Goal: Transaction & Acquisition: Purchase product/service

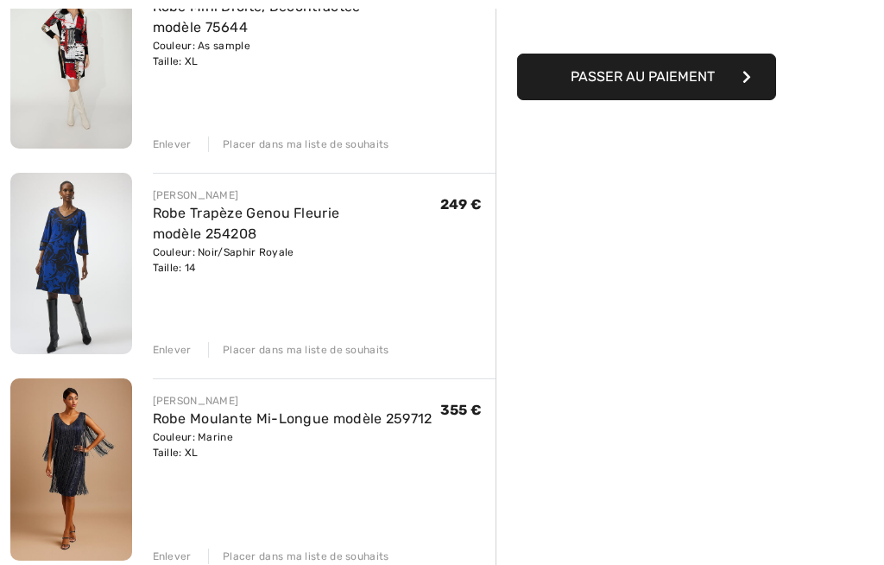
scroll to position [281, 0]
click at [95, 468] on img at bounding box center [71, 469] width 122 height 182
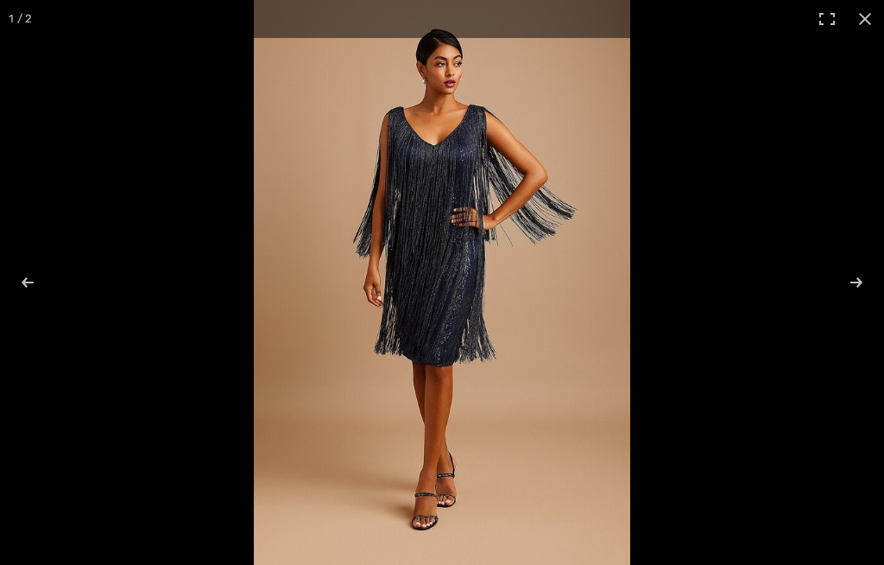
checkbox input "true"
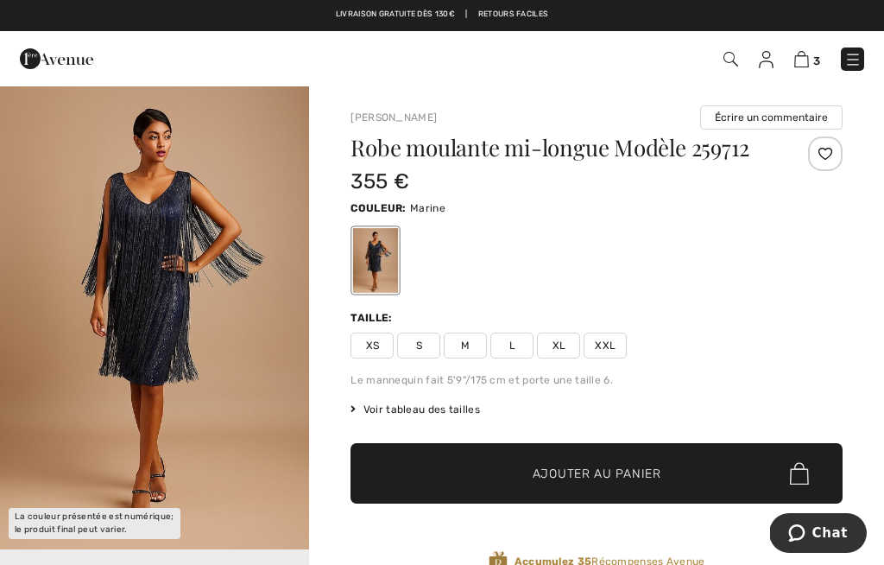
click at [804, 58] on img at bounding box center [801, 59] width 15 height 16
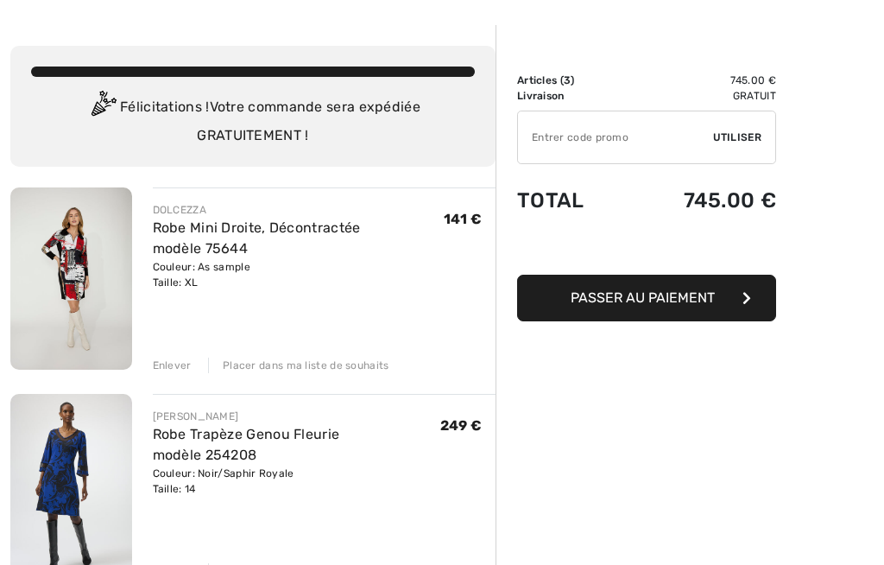
click at [66, 480] on img at bounding box center [71, 484] width 122 height 181
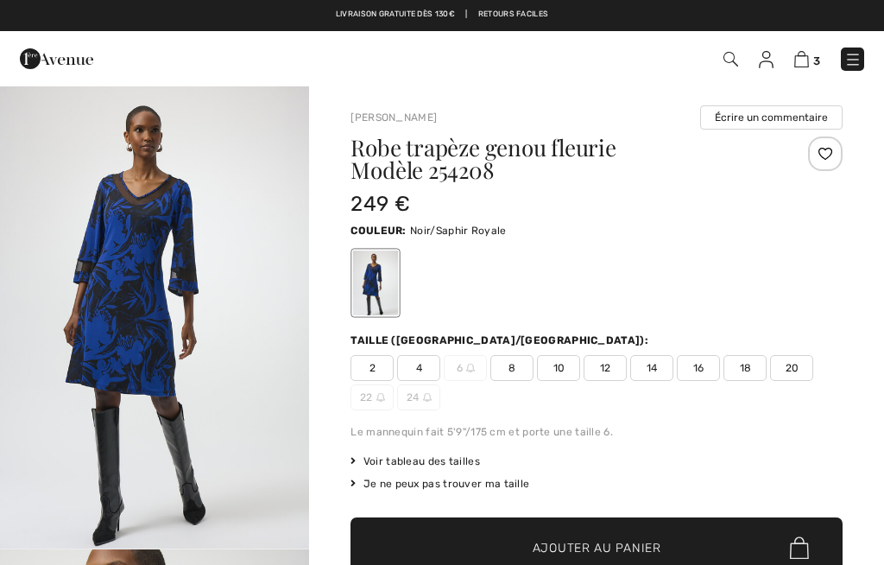
checkbox input "true"
click at [186, 348] on img "1 / 5" at bounding box center [154, 317] width 309 height 464
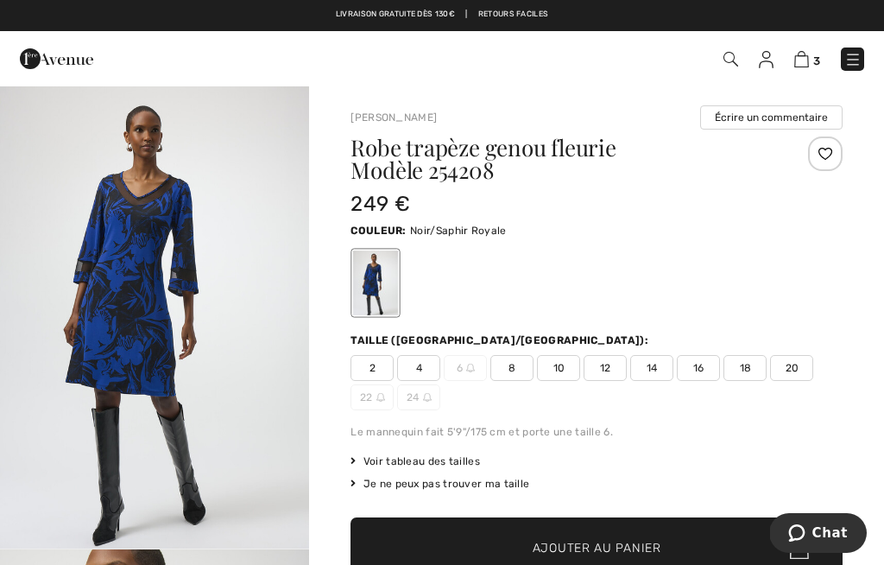
click at [808, 56] on img at bounding box center [801, 59] width 15 height 16
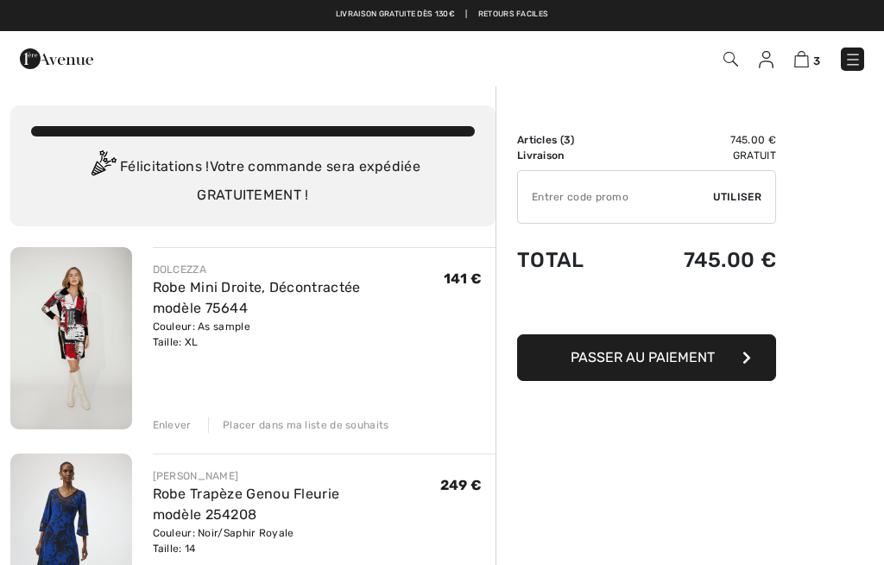
click at [75, 355] on img at bounding box center [71, 338] width 122 height 182
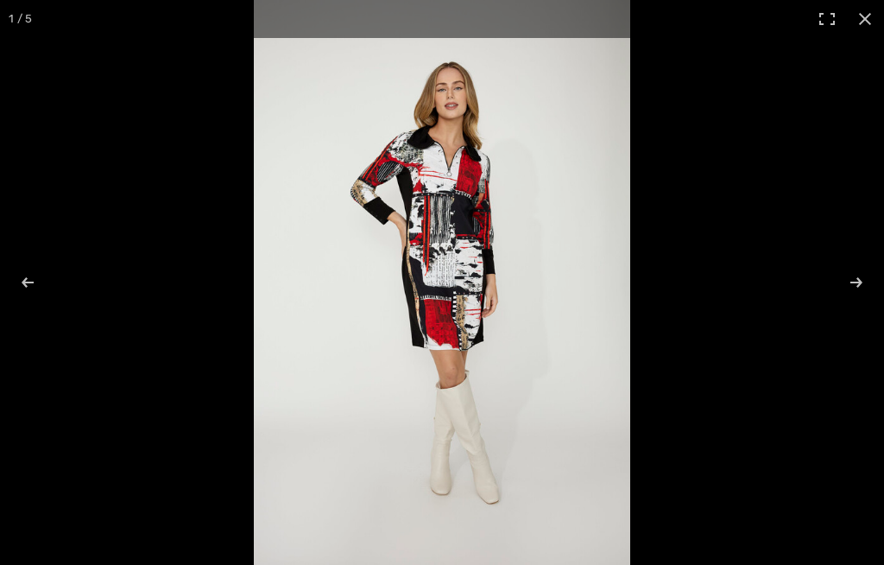
checkbox input "true"
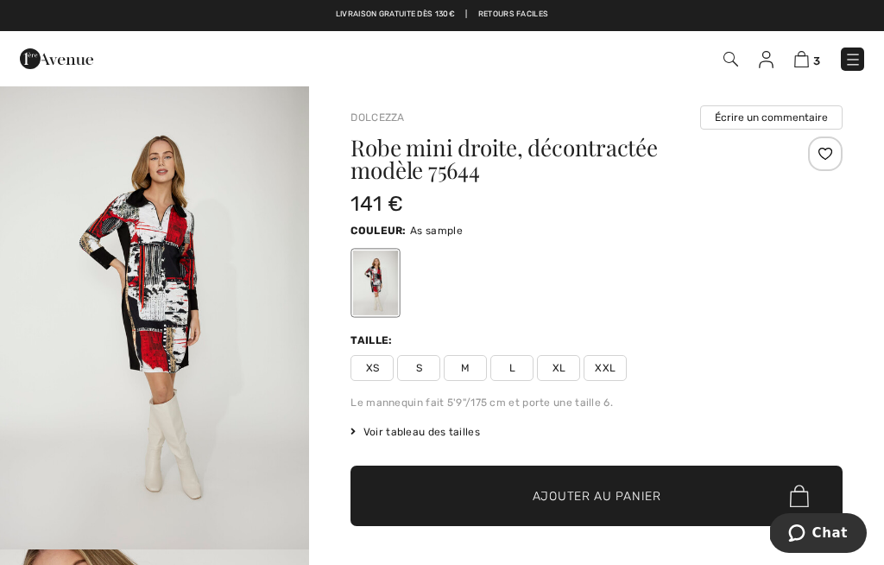
click at [813, 53] on link "3" at bounding box center [807, 58] width 26 height 21
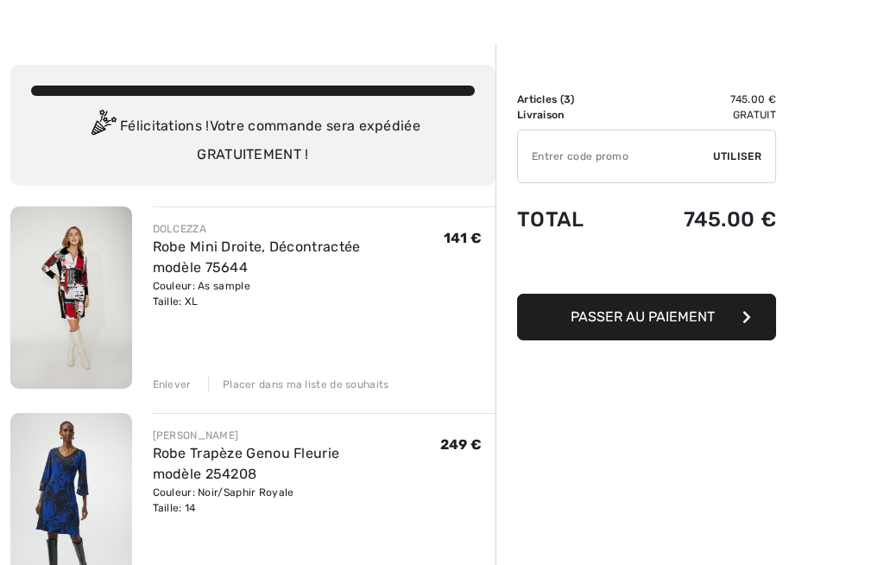
click at [177, 379] on div "Enlever" at bounding box center [172, 384] width 39 height 16
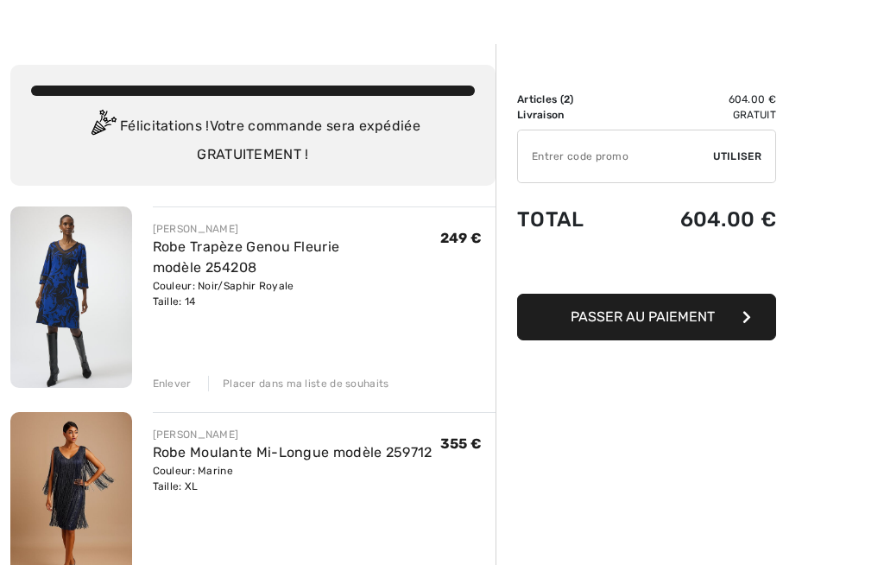
click at [78, 312] on img at bounding box center [71, 296] width 122 height 181
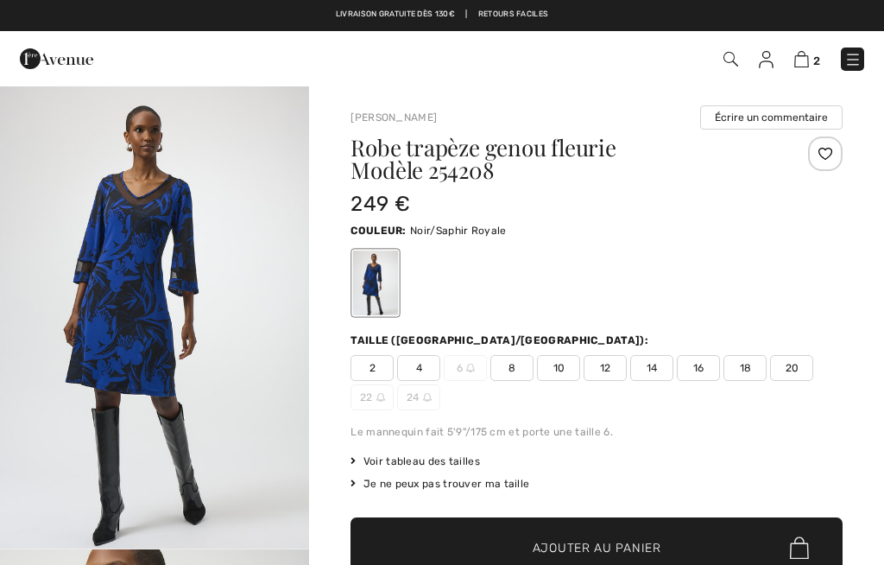
checkbox input "true"
click at [809, 60] on img at bounding box center [801, 59] width 15 height 16
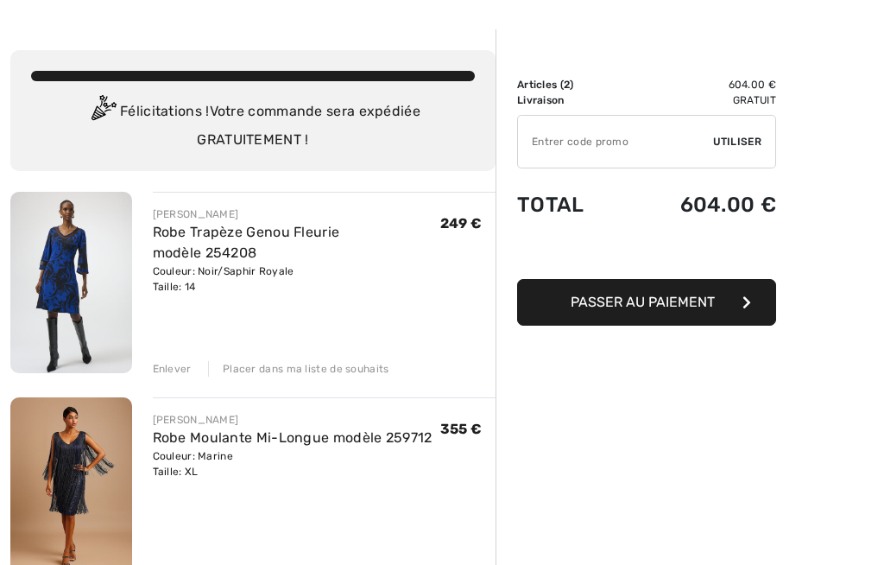
click at [82, 522] on img at bounding box center [71, 488] width 122 height 182
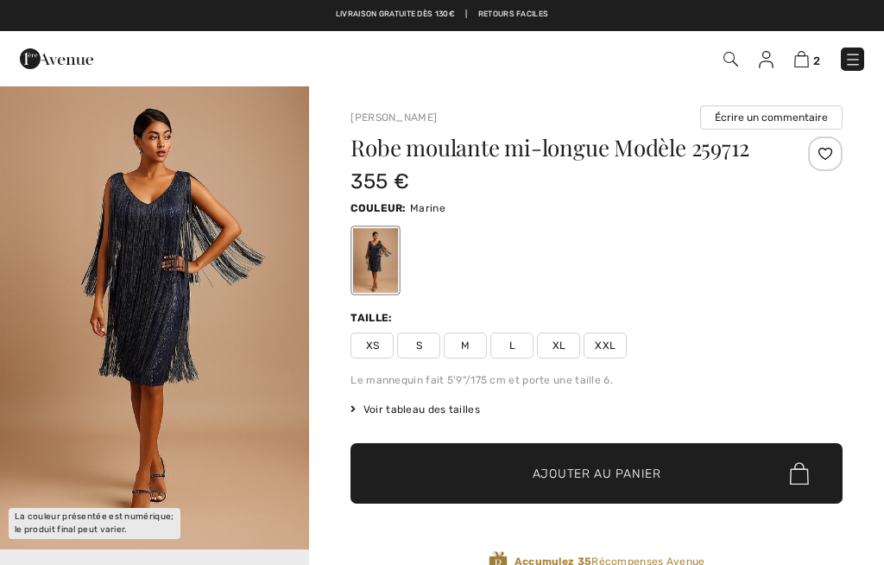
checkbox input "true"
click at [199, 358] on img "1 / 2" at bounding box center [154, 317] width 309 height 465
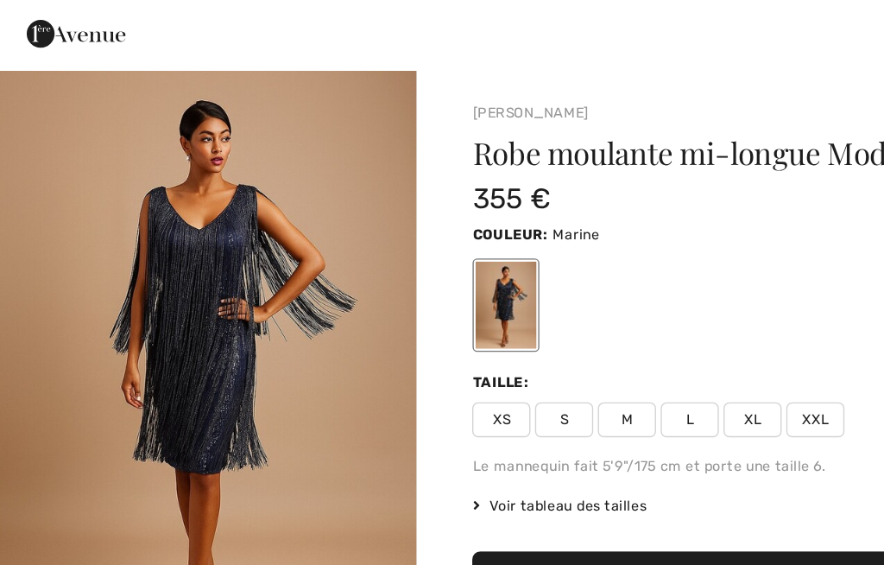
click at [31, 383] on img "1 / 2" at bounding box center [154, 317] width 309 height 465
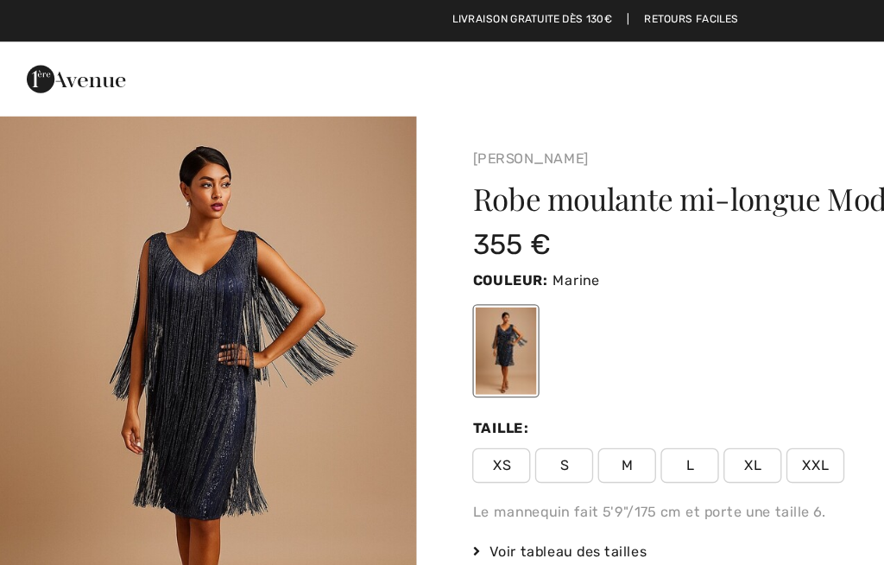
click at [559, 349] on span "XL" at bounding box center [558, 345] width 43 height 26
click at [654, 457] on span "✔ Ajouté au panier Ajouter au panier" at bounding box center [597, 473] width 492 height 60
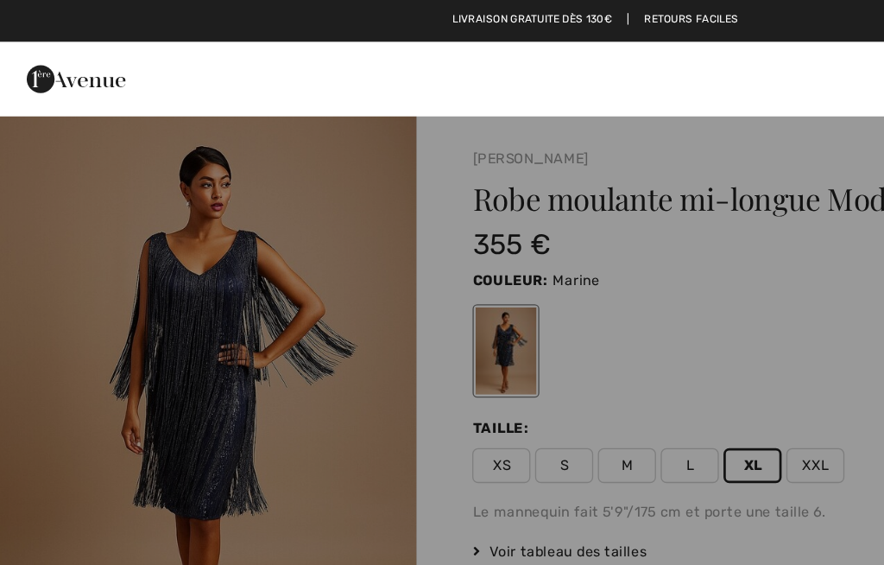
click at [554, 206] on div "Ajouté au panier Frank Lyman Robe Moulante Mi-longue Modèle 259712 355 € Couleu…" at bounding box center [442, 151] width 884 height 135
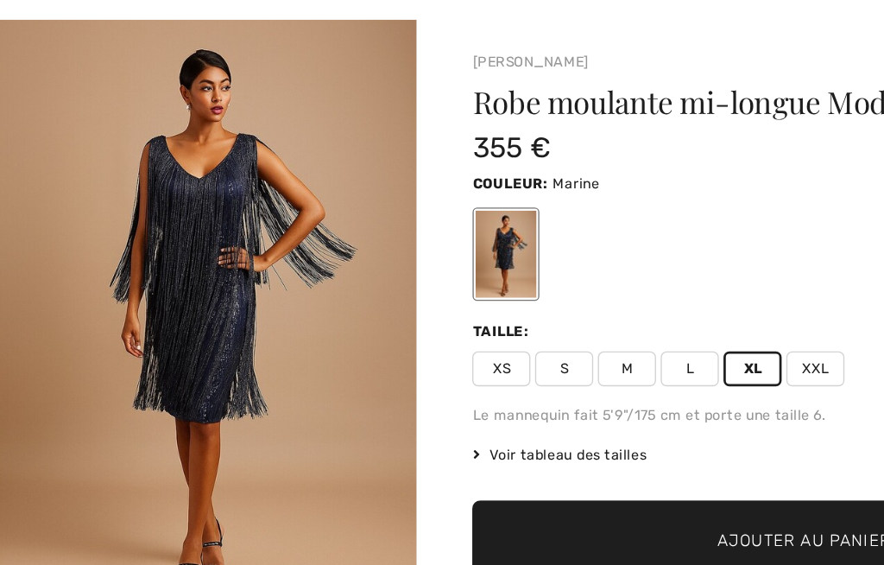
scroll to position [35, 0]
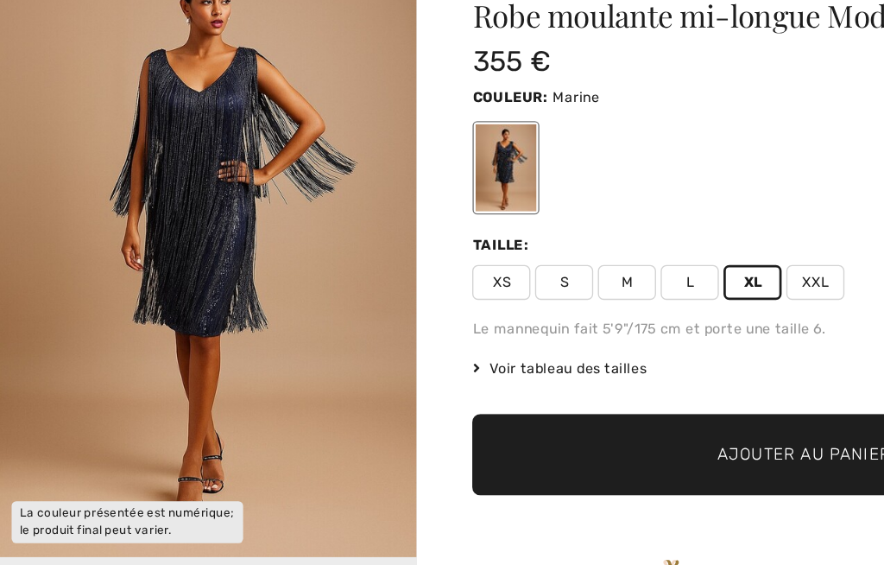
click at [606, 430] on span "Ajouter au panier" at bounding box center [597, 439] width 129 height 18
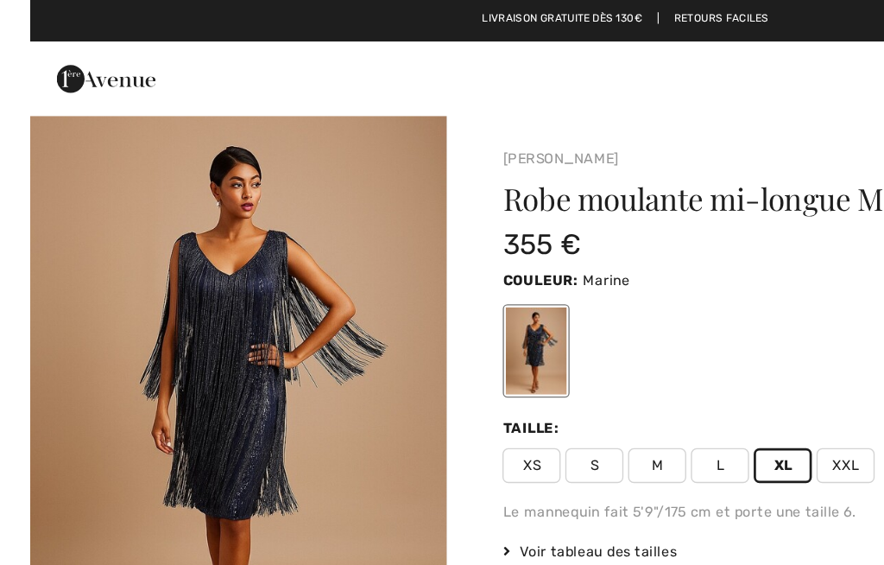
scroll to position [0, 0]
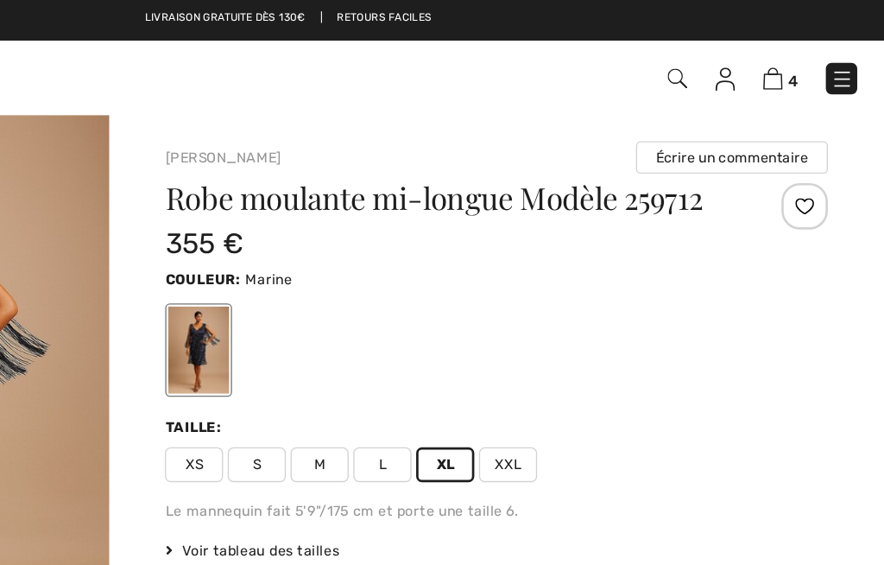
click at [794, 59] on img at bounding box center [801, 59] width 15 height 16
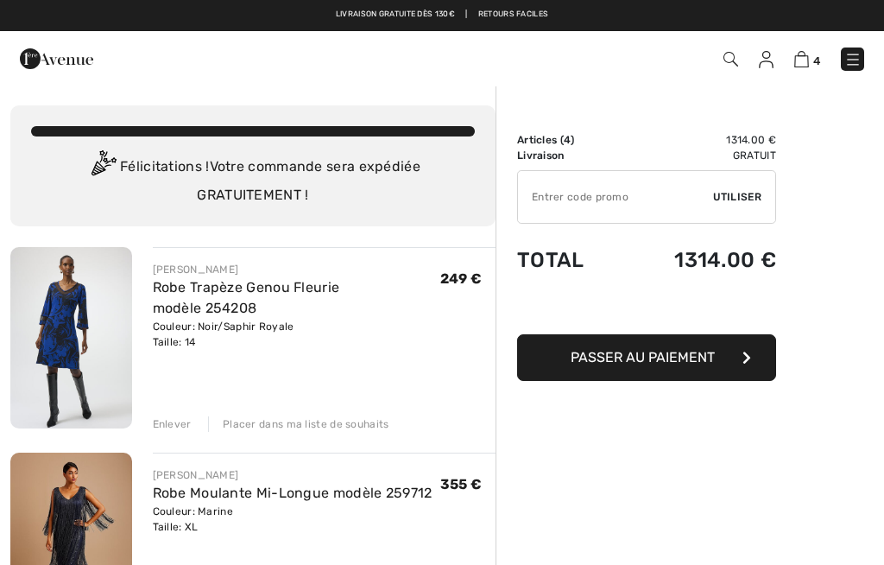
click at [177, 415] on div "Enlever Placer dans ma liste de souhaits" at bounding box center [325, 422] width 344 height 19
click at [170, 427] on div "Enlever" at bounding box center [172, 424] width 39 height 16
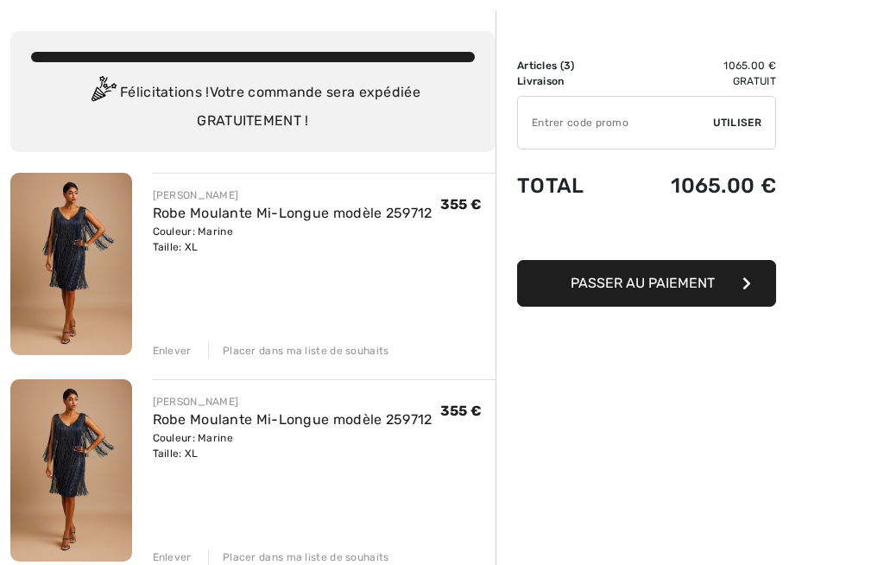
scroll to position [106, 0]
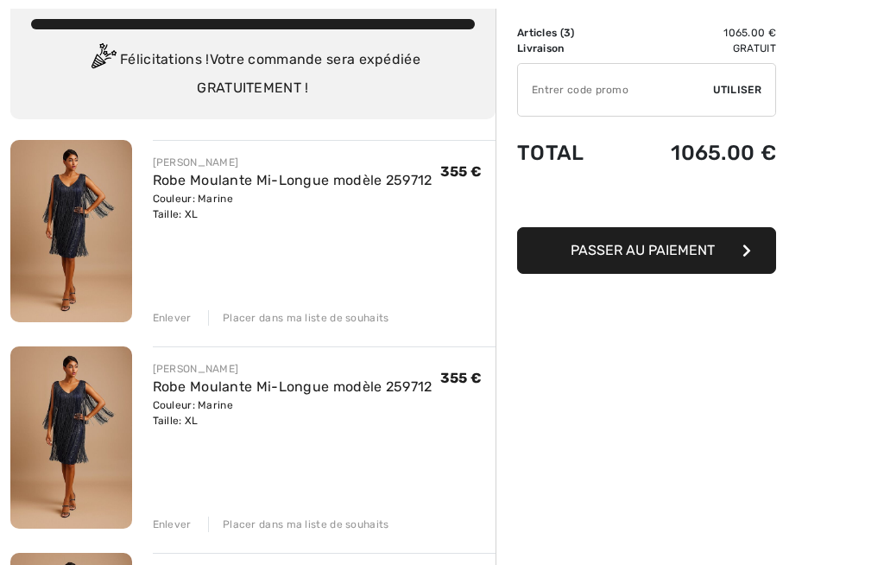
click at [174, 530] on div "Enlever" at bounding box center [172, 525] width 39 height 16
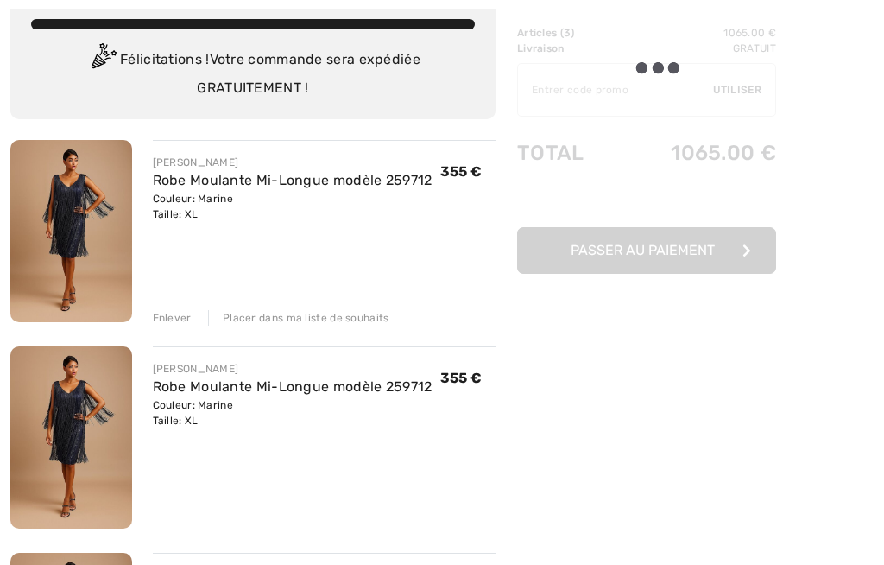
scroll to position [107, 0]
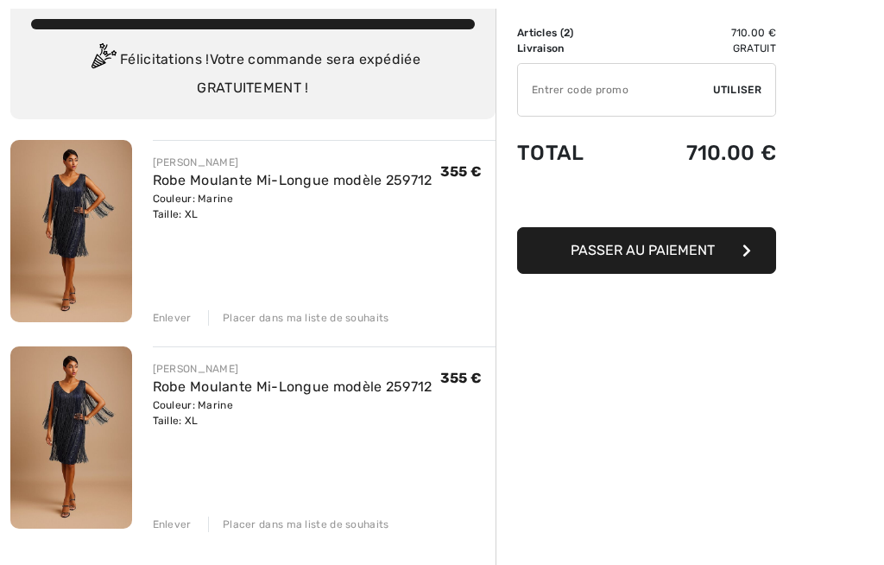
click at [172, 523] on div "Enlever" at bounding box center [172, 524] width 39 height 16
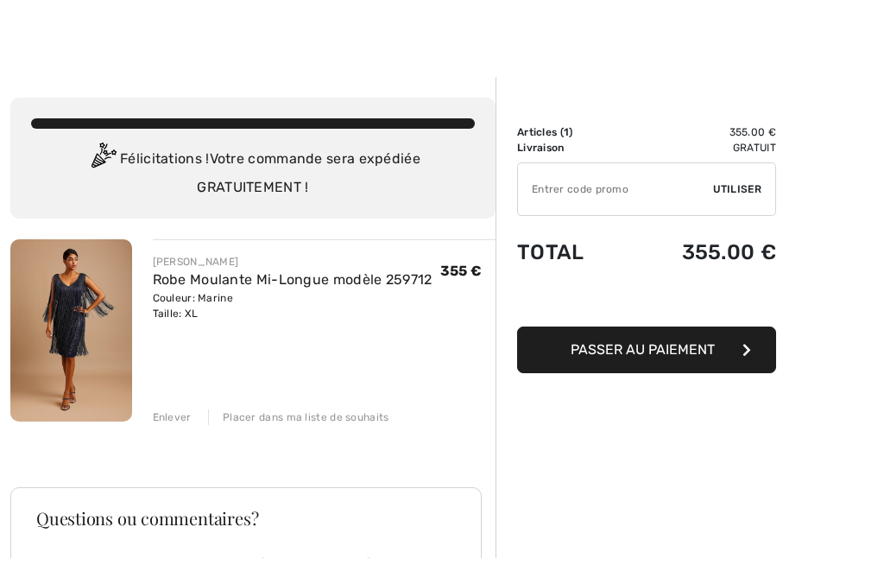
scroll to position [8, 0]
click at [680, 351] on span "Passer au paiement" at bounding box center [643, 349] width 144 height 16
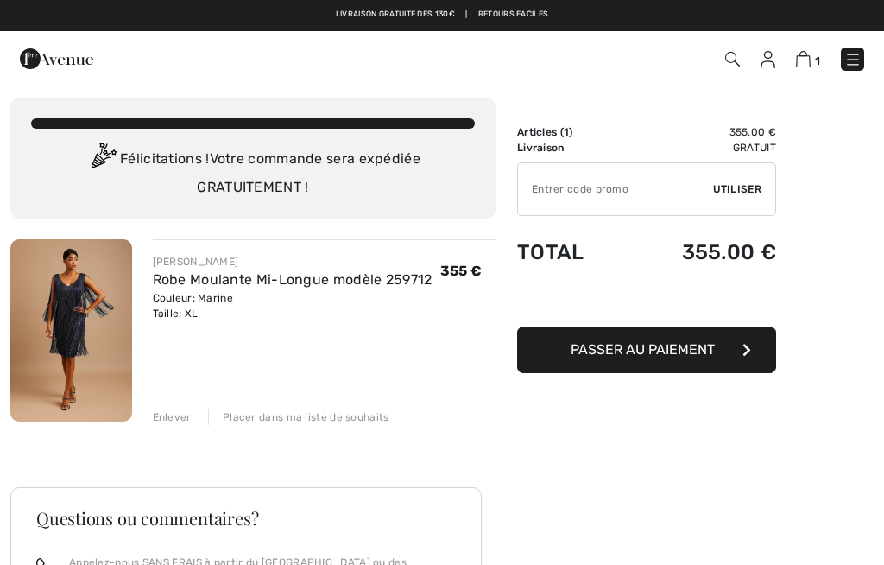
click at [682, 353] on span "Passer au paiement" at bounding box center [643, 349] width 144 height 16
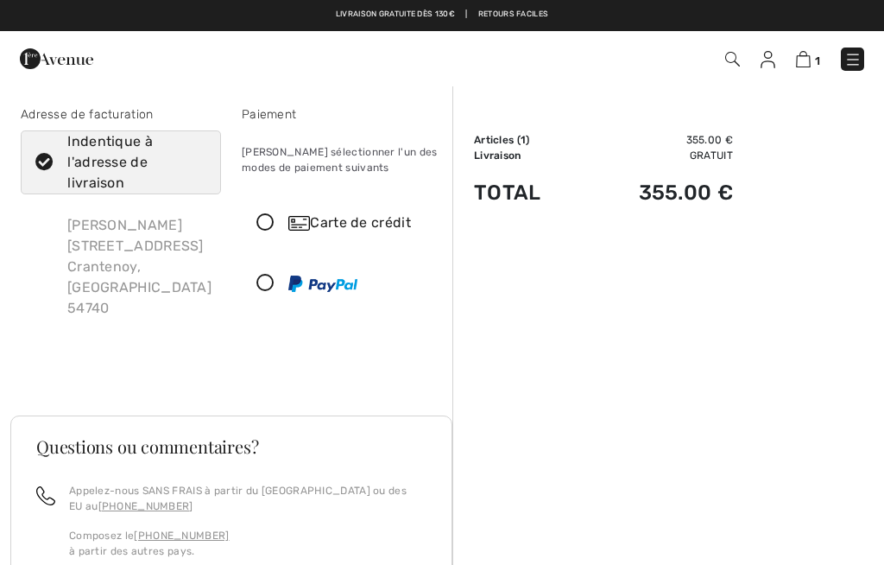
click at [275, 217] on icon at bounding box center [266, 223] width 46 height 18
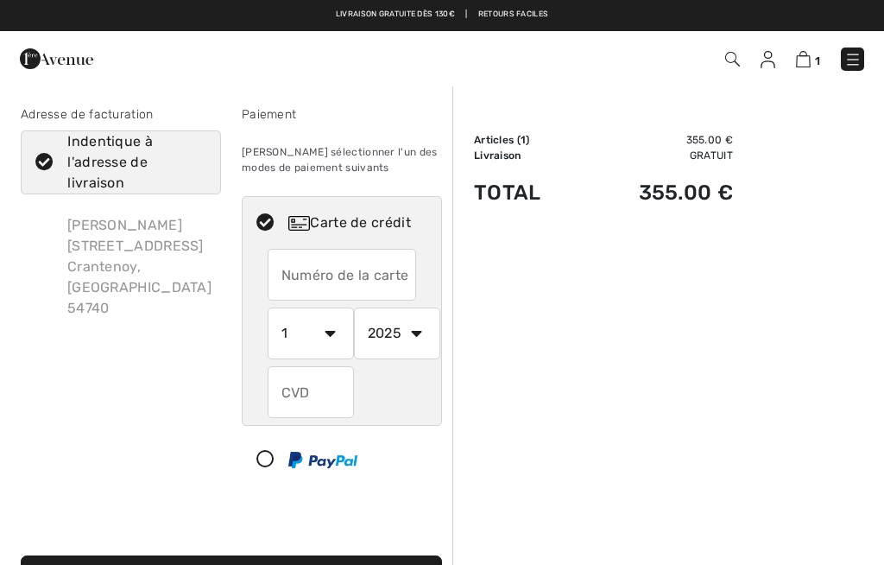
click at [365, 256] on input "text" at bounding box center [342, 275] width 149 height 52
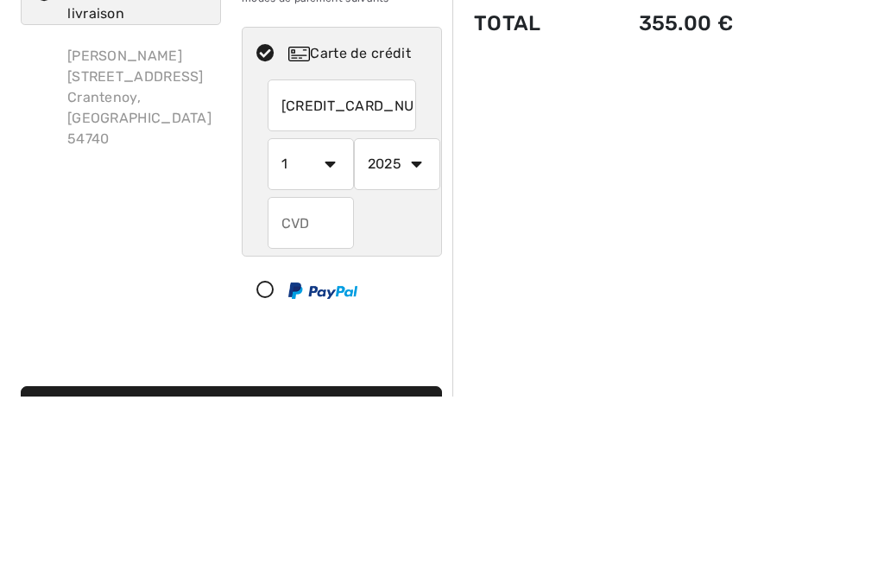
type input "4973559513688382"
click at [294, 307] on select "1 2 3 4 5 6 7 8 9 10 11 12" at bounding box center [311, 333] width 86 height 52
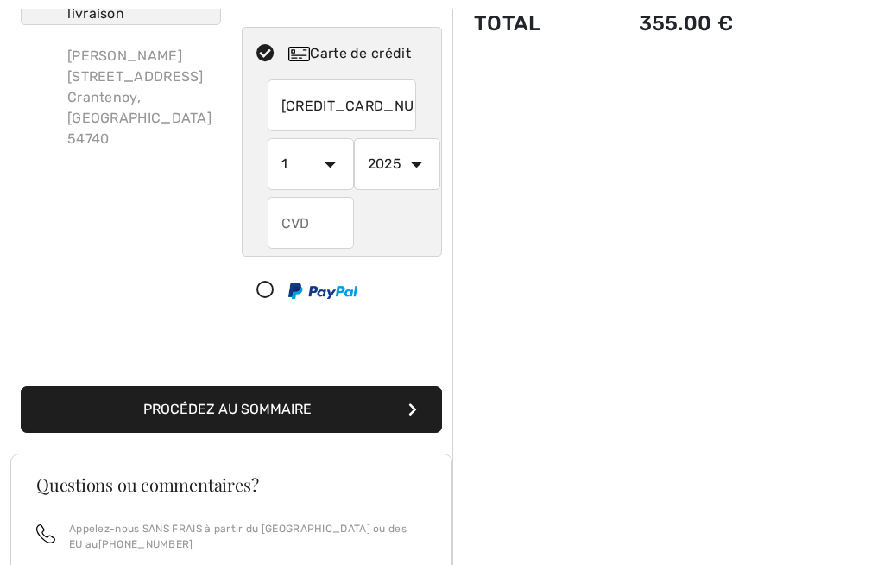
select select "3"
click at [404, 165] on select "2025 2026 2027 2028 2029 2030 2031 2032 2033 2034 2035" at bounding box center [397, 164] width 86 height 52
select select "2027"
click at [313, 223] on input "text" at bounding box center [311, 223] width 86 height 52
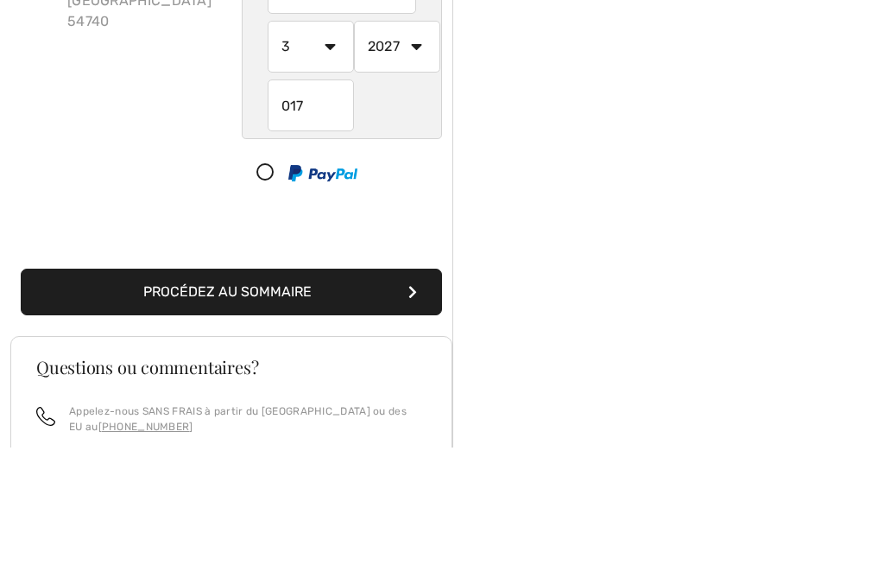
scroll to position [164, 0]
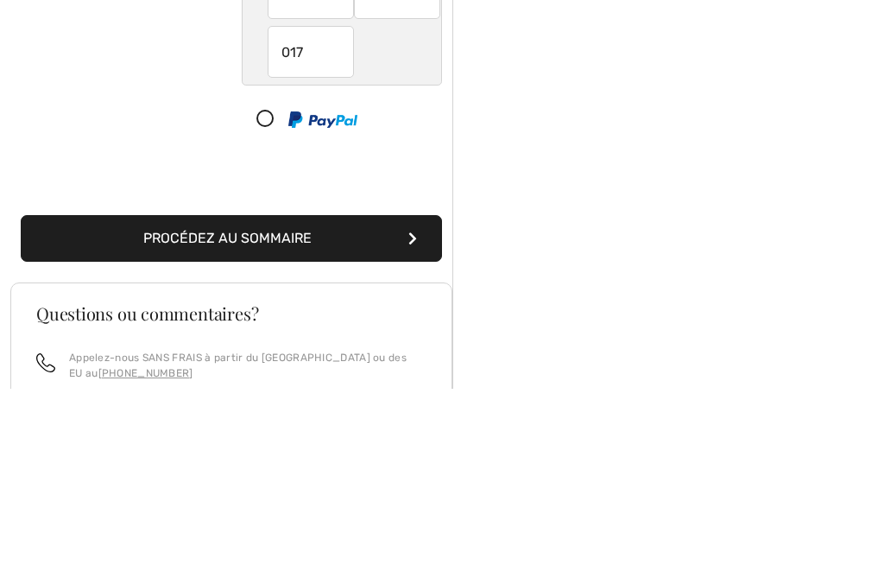
type input "017"
click at [281, 391] on button "Procédez au sommaire" at bounding box center [231, 414] width 421 height 47
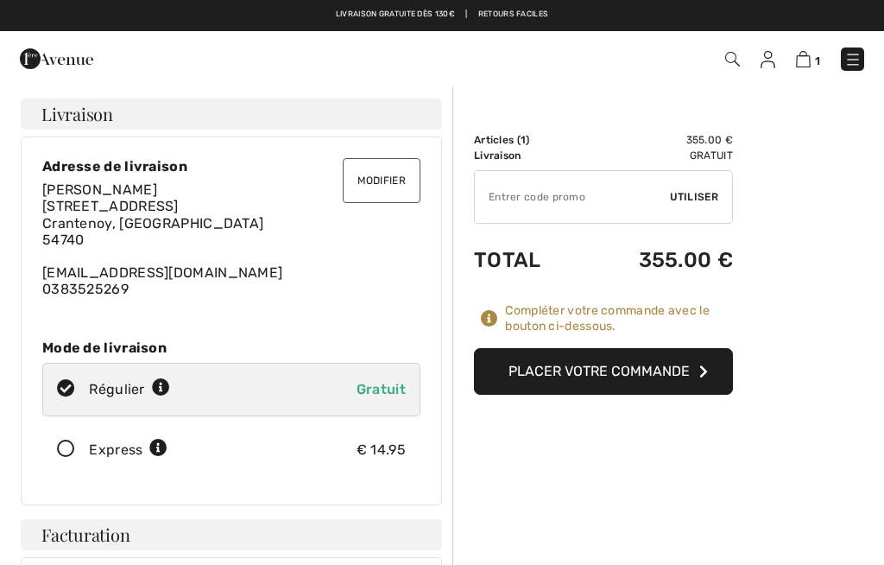
click at [650, 366] on button "Placer votre commande" at bounding box center [603, 371] width 259 height 47
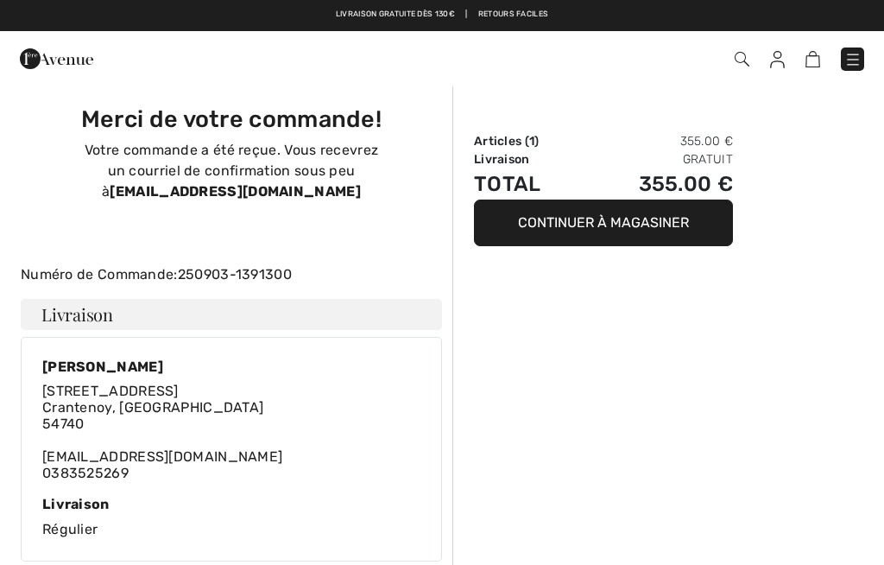
click at [850, 60] on img at bounding box center [852, 59] width 17 height 17
checkbox input "true"
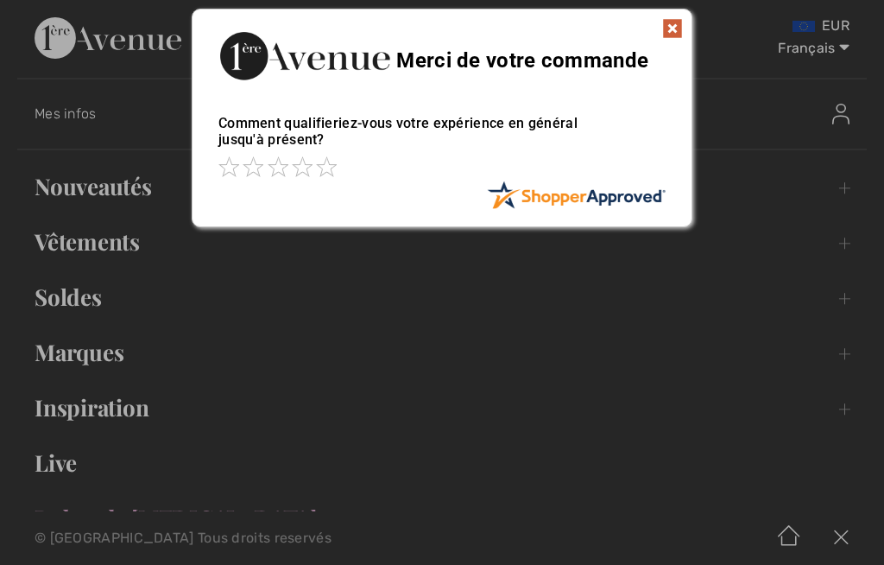
click at [678, 34] on img at bounding box center [672, 28] width 21 height 21
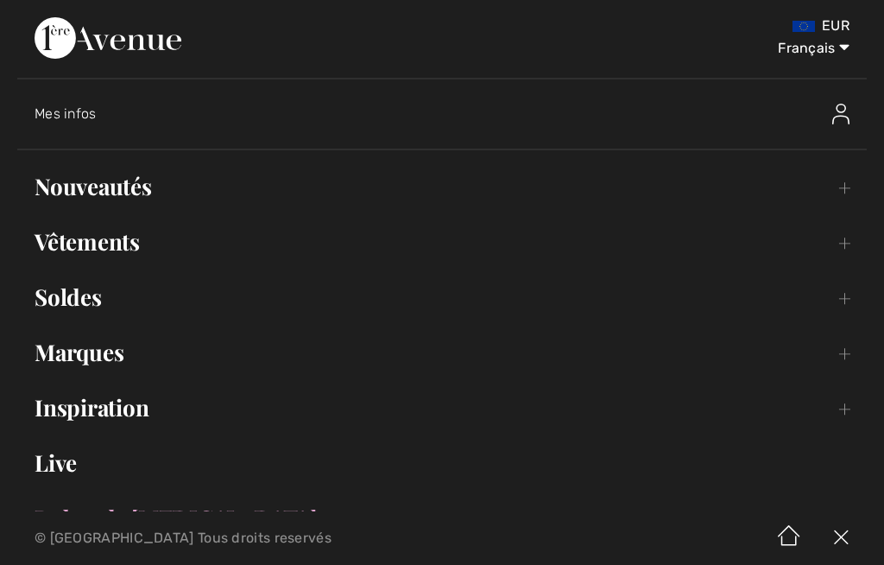
click at [211, 115] on div "Mes infos" at bounding box center [347, 113] width 624 height 17
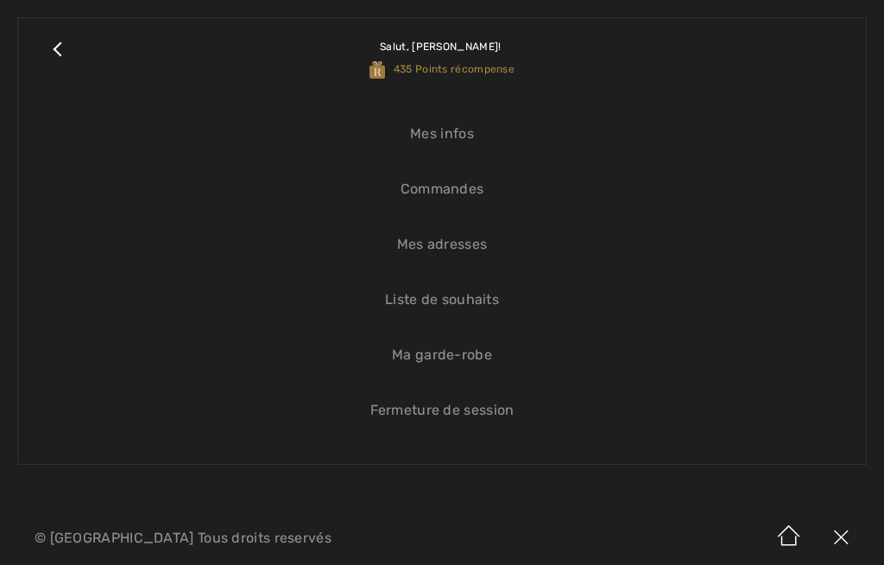
click at [463, 364] on link "Ma garde-robe" at bounding box center [441, 355] width 813 height 38
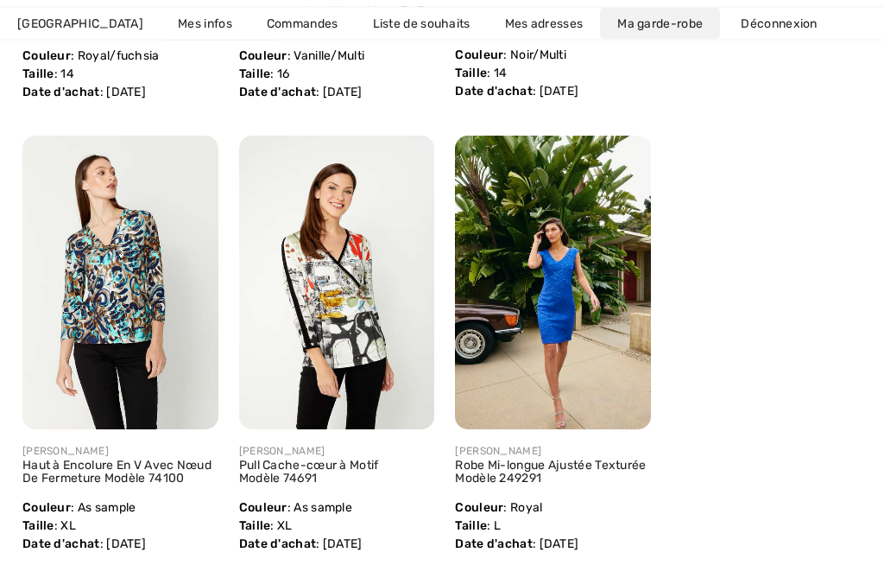
scroll to position [1115, 0]
click at [580, 347] on img at bounding box center [553, 283] width 196 height 294
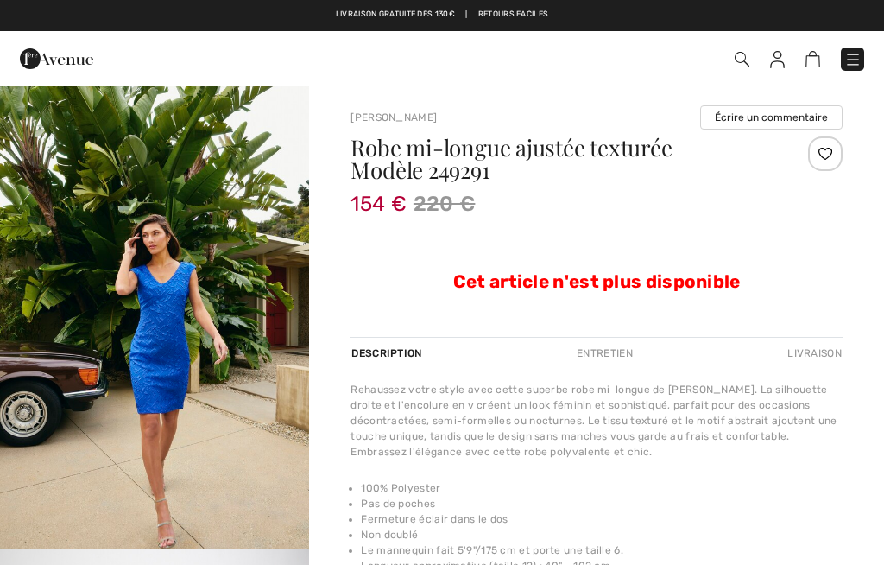
click at [205, 415] on img "1 / 5" at bounding box center [154, 317] width 309 height 465
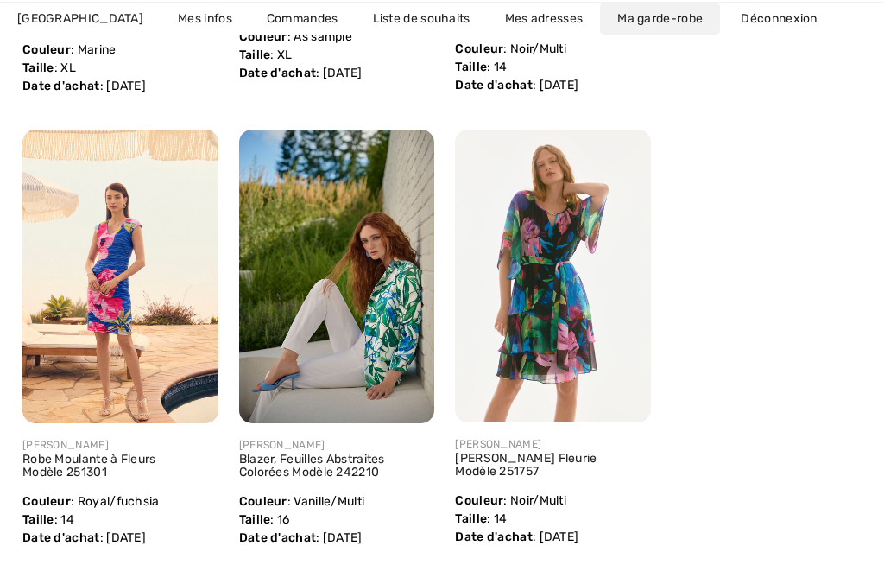
scroll to position [683, 0]
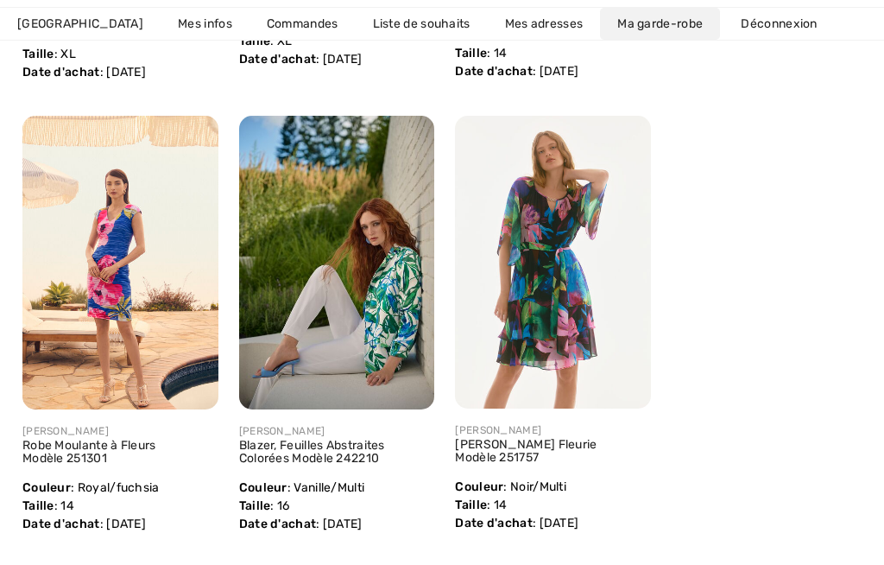
click at [375, 337] on img at bounding box center [337, 263] width 196 height 294
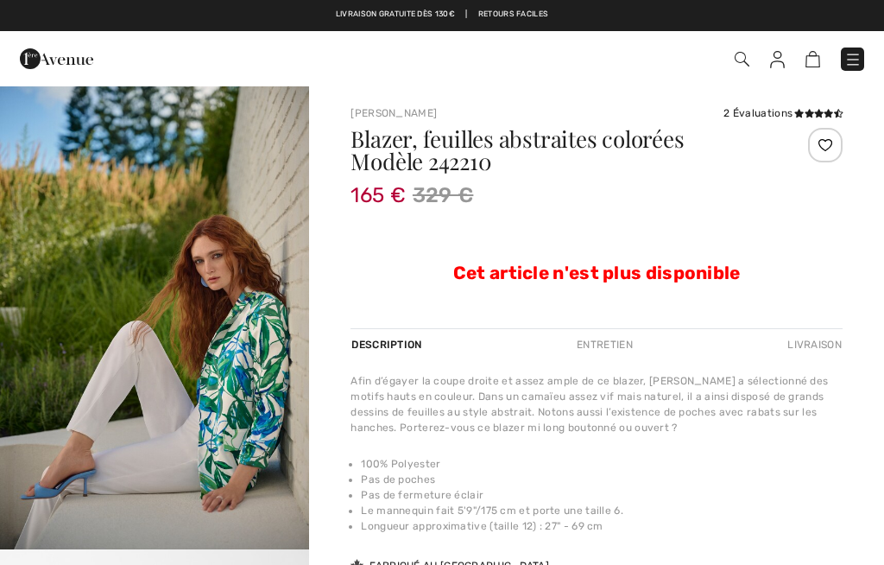
checkbox input "true"
click at [212, 427] on img "1 / 4" at bounding box center [154, 317] width 309 height 465
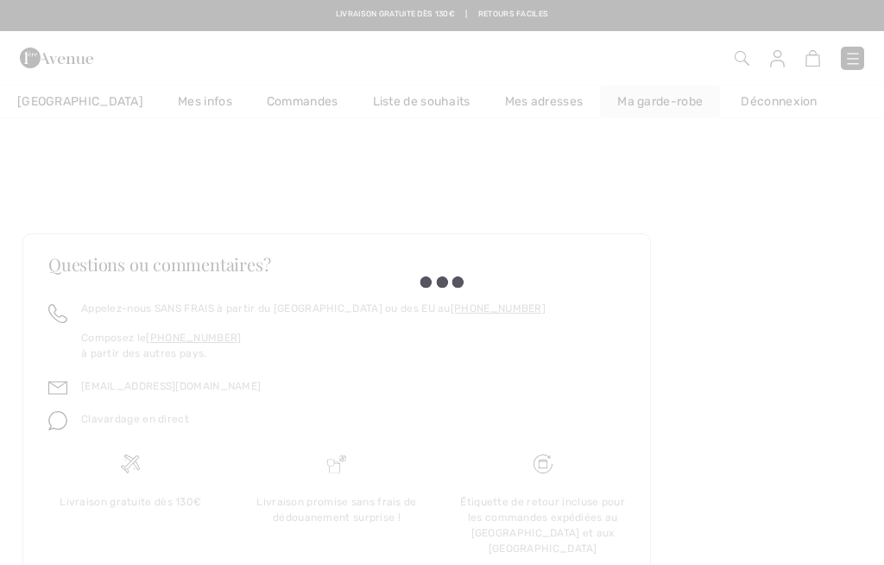
checkbox input "true"
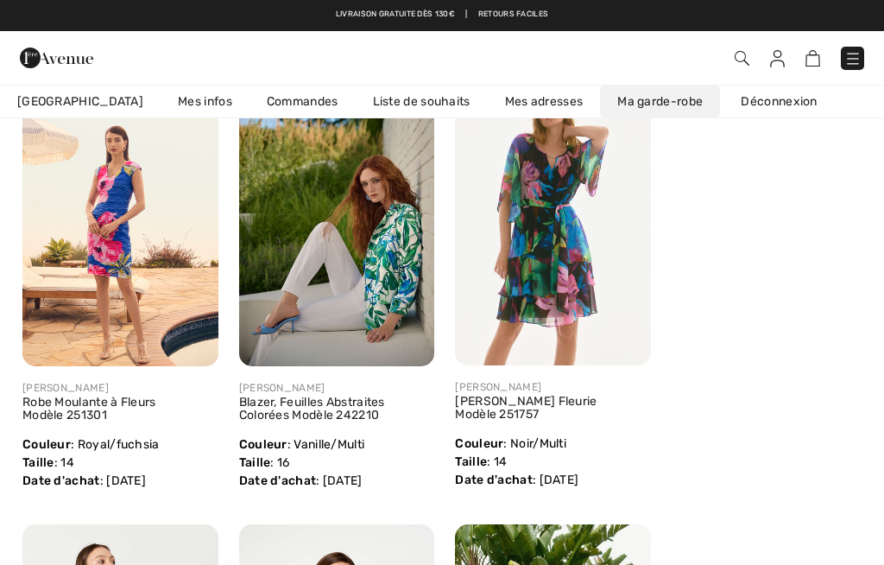
scroll to position [728, 0]
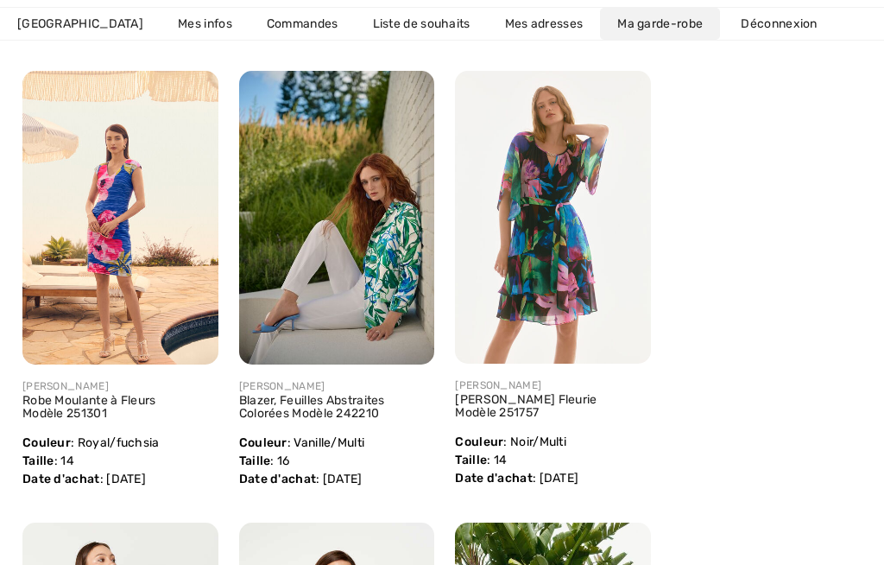
click at [371, 262] on img at bounding box center [337, 218] width 196 height 294
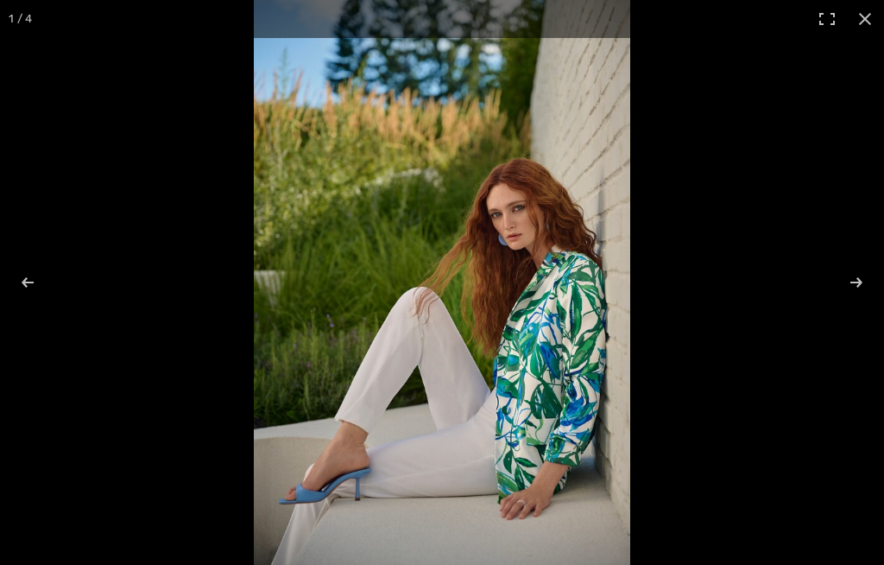
checkbox input "true"
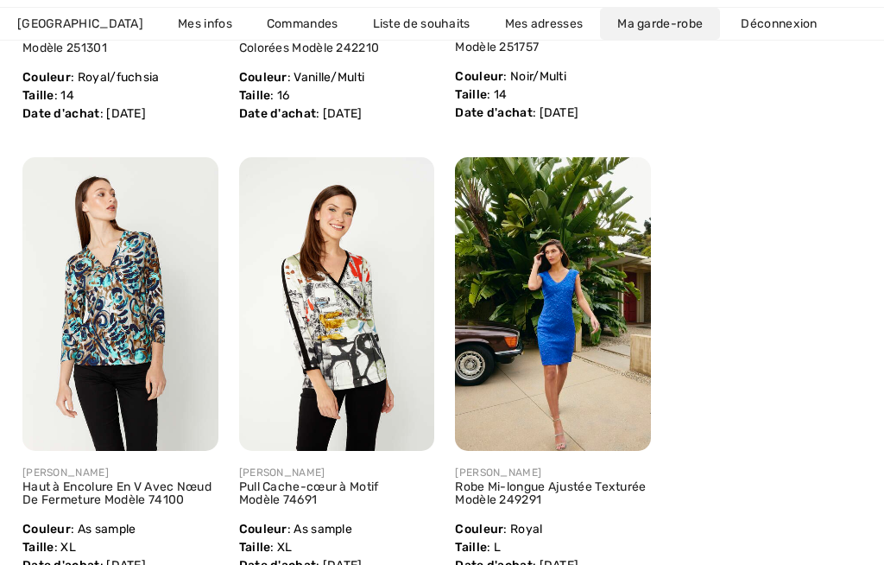
scroll to position [1089, 0]
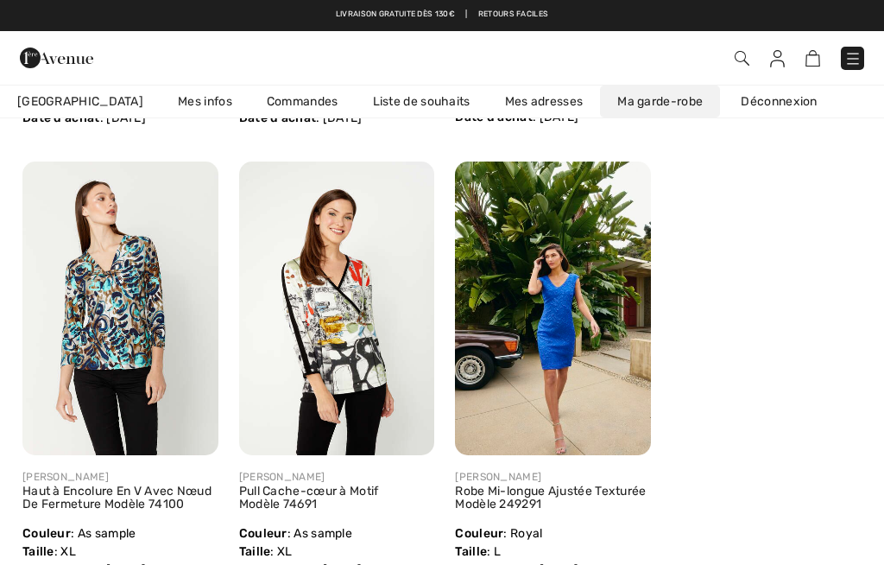
click at [560, 341] on img at bounding box center [553, 308] width 196 height 294
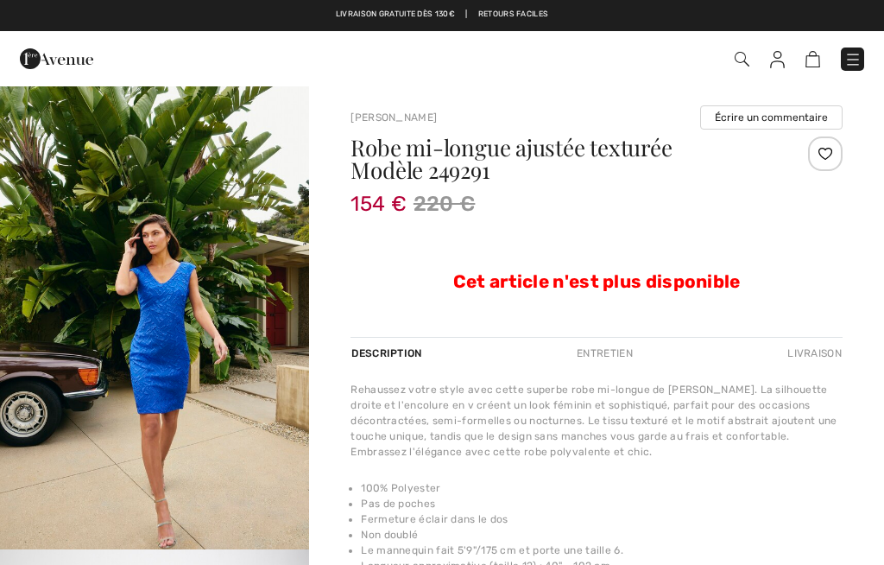
checkbox input "true"
